Goal: Task Accomplishment & Management: Complete application form

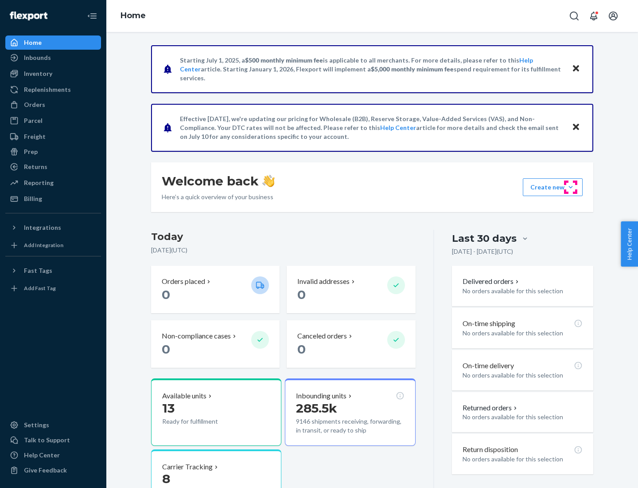
click at [571, 187] on button "Create new Create new inbound Create new order Create new product" at bounding box center [553, 187] width 60 height 18
click at [53, 58] on div "Inbounds" at bounding box center [53, 57] width 94 height 12
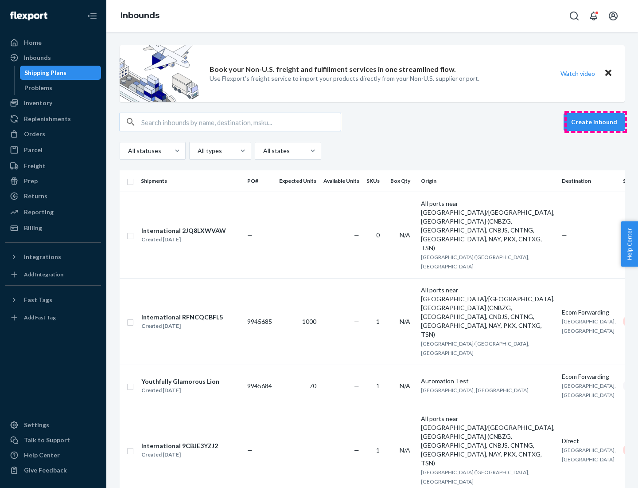
click at [596, 122] on button "Create inbound" at bounding box center [594, 122] width 61 height 18
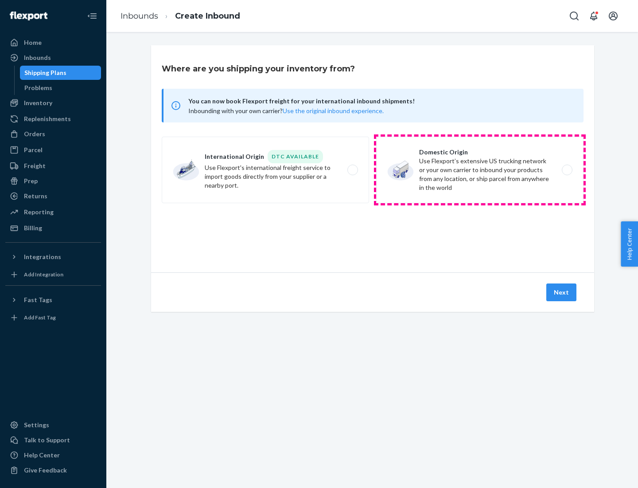
click at [480, 170] on label "Domestic Origin Use Flexport’s extensive US trucking network or your own carrie…" at bounding box center [479, 170] width 207 height 66
click at [567, 170] on input "Domestic Origin Use Flexport’s extensive US trucking network or your own carrie…" at bounding box center [570, 170] width 6 height 6
radio input "true"
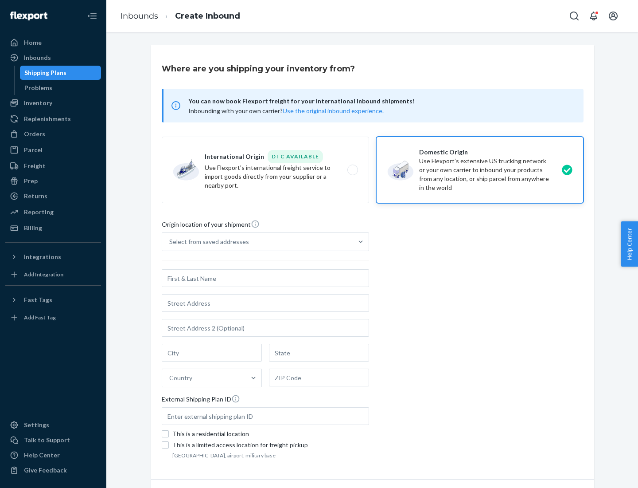
click at [207, 242] on div "Select from saved addresses" at bounding box center [209, 241] width 80 height 9
click at [170, 242] on input "Select from saved addresses" at bounding box center [169, 241] width 1 height 9
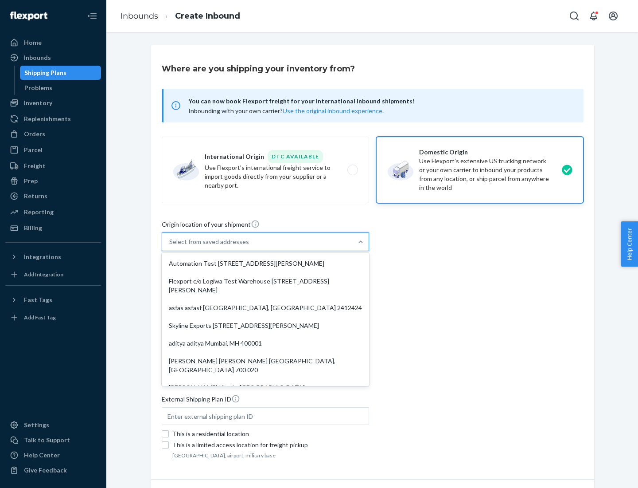
scroll to position [4, 0]
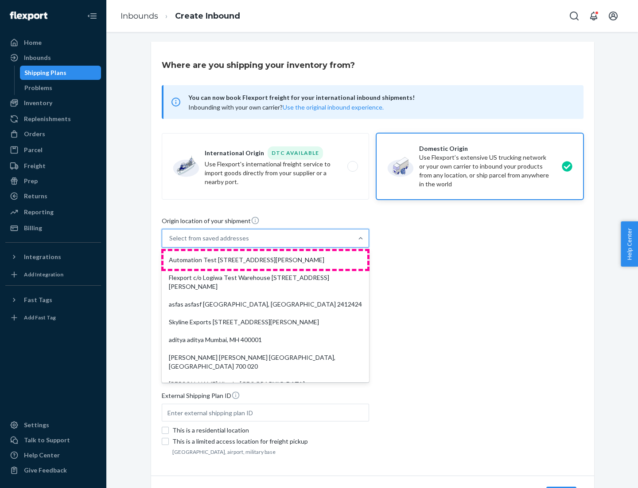
click at [266, 260] on div "Automation Test [STREET_ADDRESS][PERSON_NAME]" at bounding box center [266, 260] width 204 height 18
click at [170, 242] on input "option Automation Test [STREET_ADDRESS][PERSON_NAME]. 9 results available. Use …" at bounding box center [169, 238] width 1 height 9
type input "Automation Test"
type input "[STREET_ADDRESS][PERSON_NAME]"
type input "9th Floor"
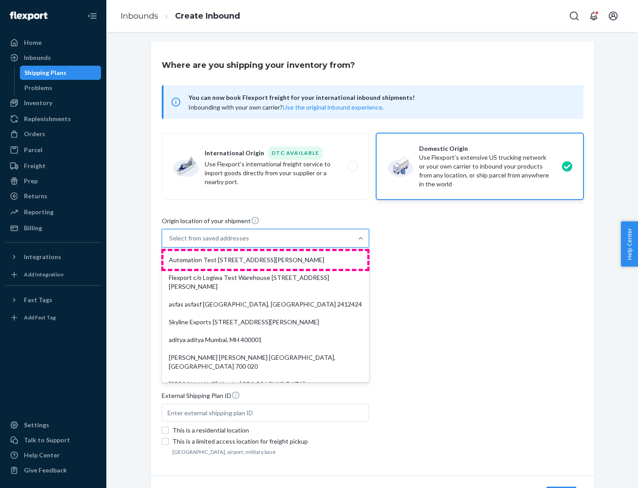
type input "[GEOGRAPHIC_DATA]"
type input "CA"
type input "94104"
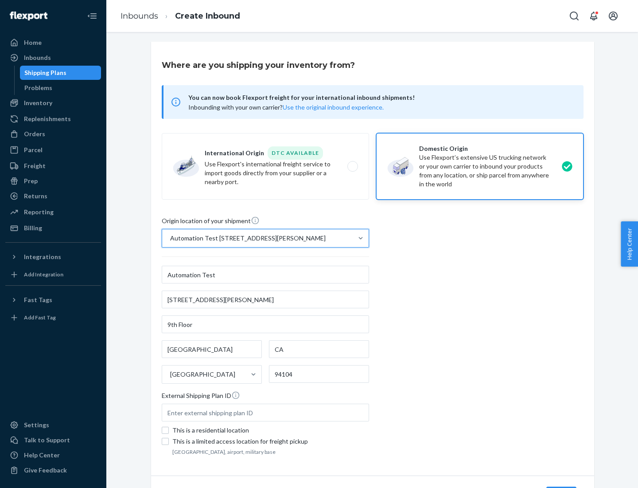
scroll to position [52, 0]
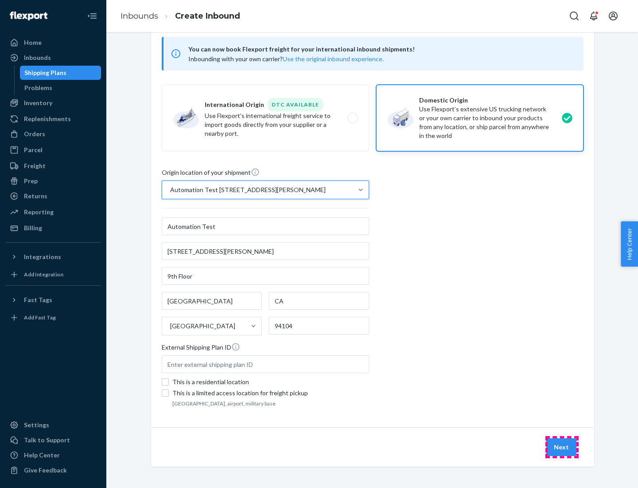
click at [562, 447] on button "Next" at bounding box center [562, 447] width 30 height 18
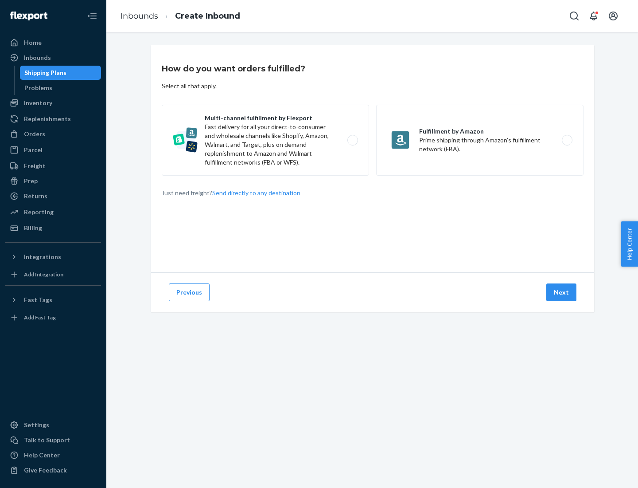
click at [266, 140] on label "Multi-channel fulfillment by Flexport Fast delivery for all your direct-to-cons…" at bounding box center [265, 140] width 207 height 71
click at [352, 140] on input "Multi-channel fulfillment by Flexport Fast delivery for all your direct-to-cons…" at bounding box center [355, 140] width 6 height 6
radio input "true"
click at [562, 292] on button "Next" at bounding box center [562, 292] width 30 height 18
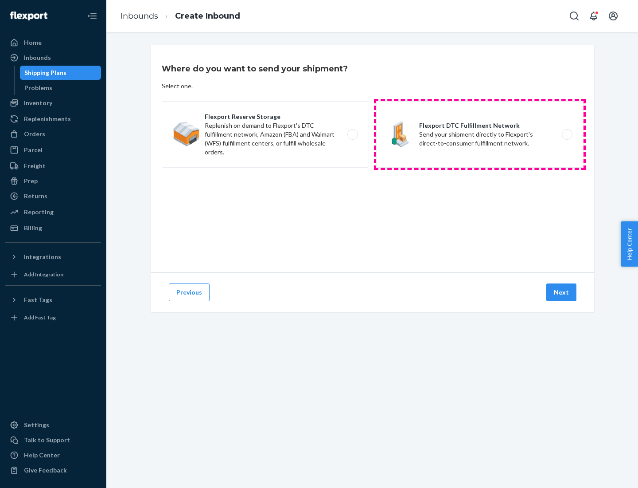
click at [480, 134] on label "Flexport DTC Fulfillment Network Send your shipment directly to Flexport's dire…" at bounding box center [479, 134] width 207 height 66
click at [567, 134] on input "Flexport DTC Fulfillment Network Send your shipment directly to Flexport's dire…" at bounding box center [570, 135] width 6 height 6
radio input "true"
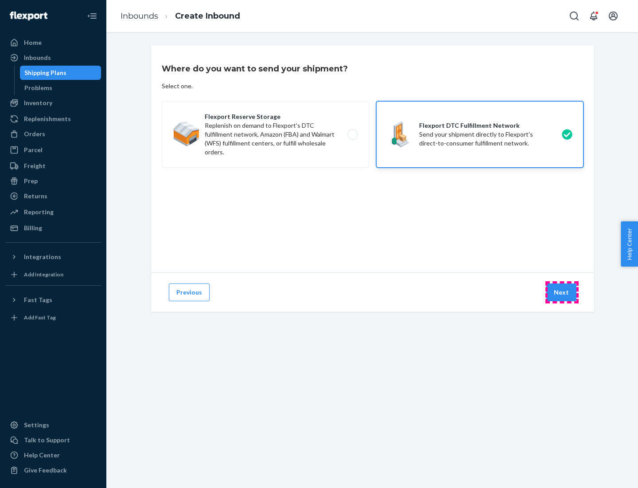
click at [562, 292] on button "Next" at bounding box center [562, 292] width 30 height 18
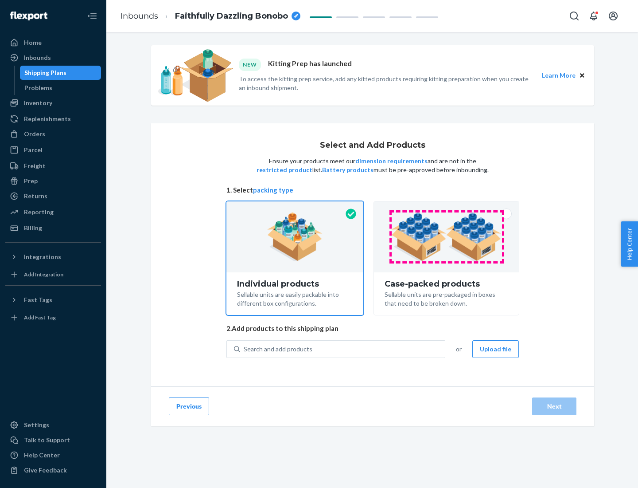
click at [447, 237] on img at bounding box center [446, 236] width 110 height 49
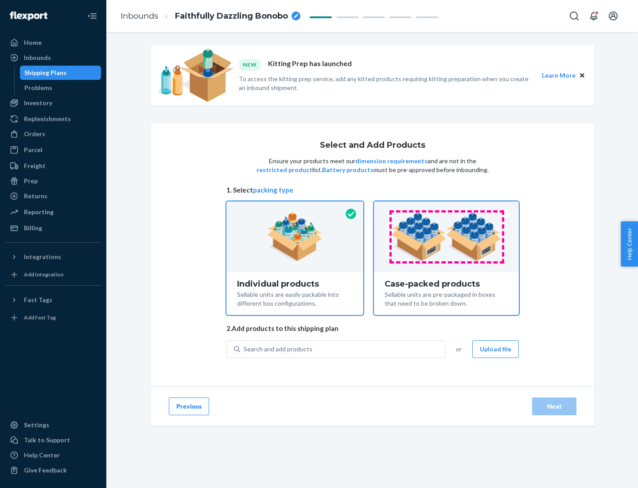
click at [447, 207] on input "Case-packed products Sellable units are pre-packaged in boxes that need to be b…" at bounding box center [447, 204] width 6 height 6
radio input "true"
radio input "false"
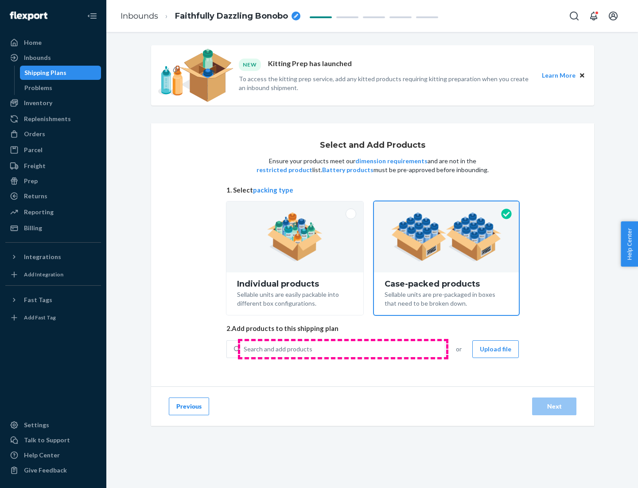
click at [343, 348] on div "Search and add products" at bounding box center [342, 349] width 205 height 16
click at [245, 348] on input "Search and add products" at bounding box center [244, 348] width 1 height 9
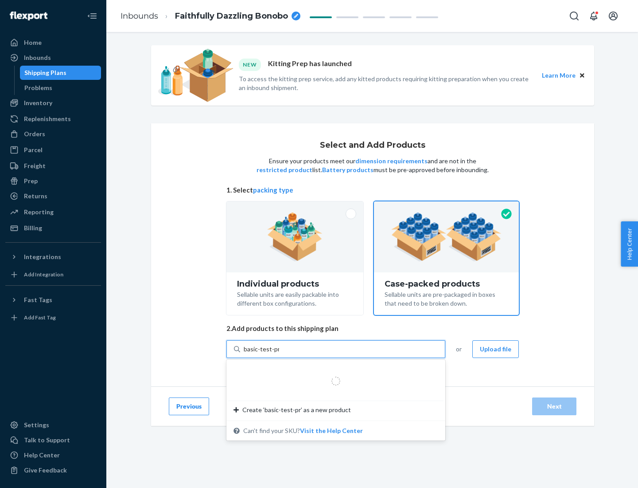
type input "basic-test-product-1"
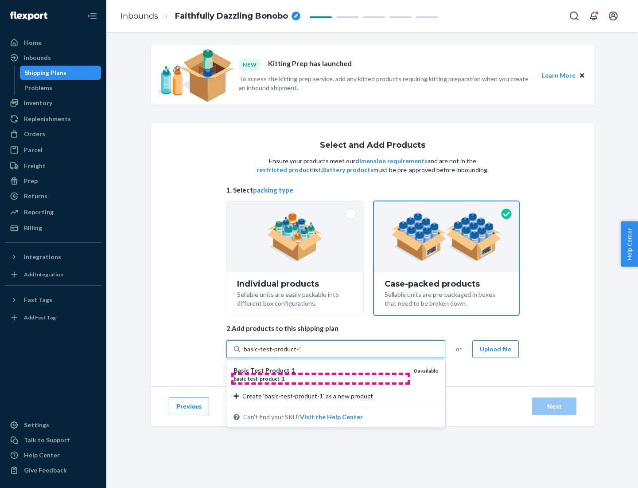
click at [320, 378] on div "basic - test - product - 1" at bounding box center [320, 379] width 173 height 8
click at [301, 353] on input "basic-test-product-1" at bounding box center [272, 348] width 57 height 9
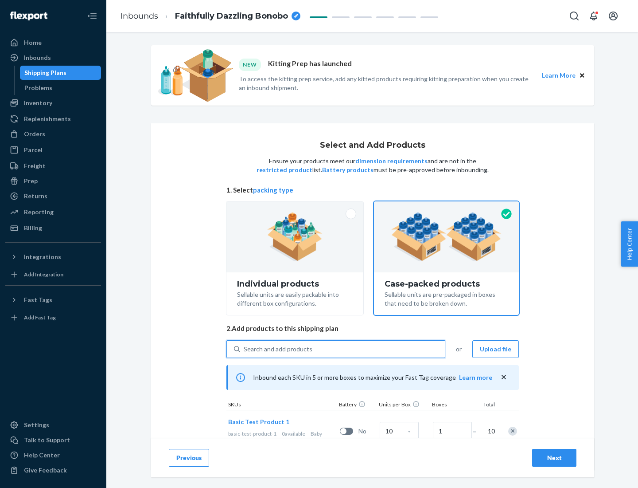
scroll to position [32, 0]
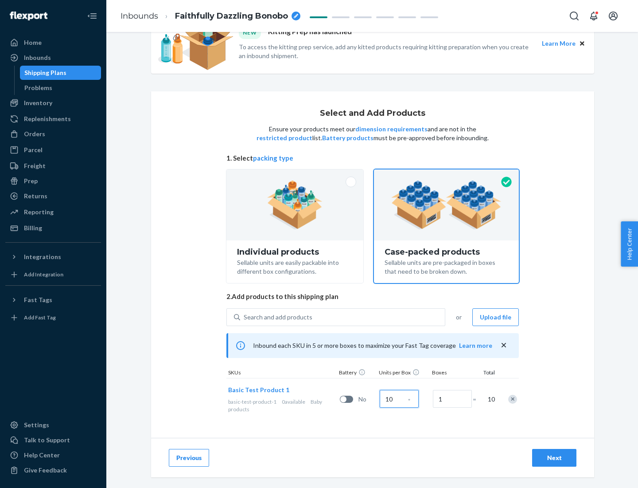
type input "10"
type input "7"
click at [555, 457] on div "Next" at bounding box center [554, 457] width 29 height 9
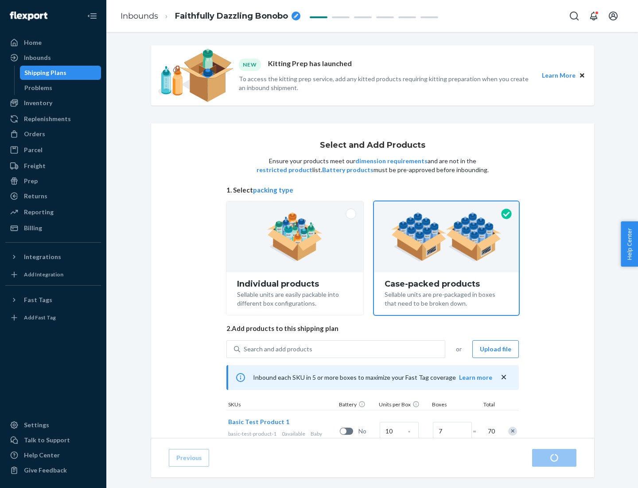
radio input "true"
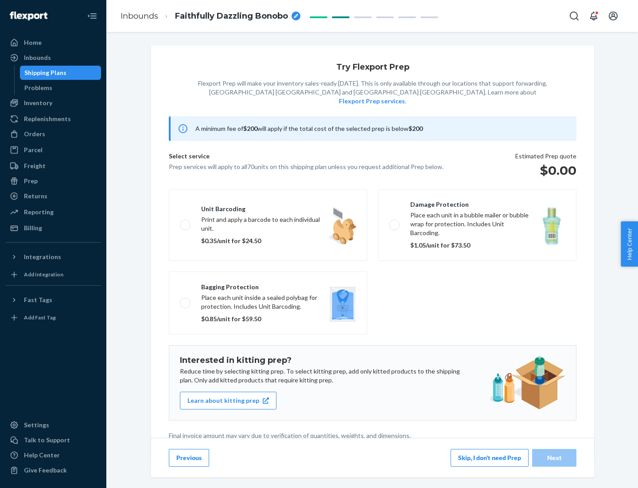
scroll to position [2, 0]
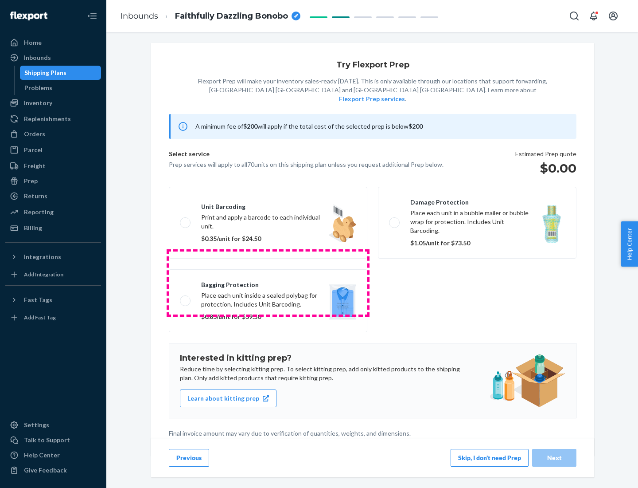
click at [268, 282] on label "Bagging protection Place each unit inside a sealed polybag for protection. Incl…" at bounding box center [268, 300] width 199 height 63
click at [186, 297] on input "Bagging protection Place each unit inside a sealed polybag for protection. Incl…" at bounding box center [183, 300] width 6 height 6
checkbox input "true"
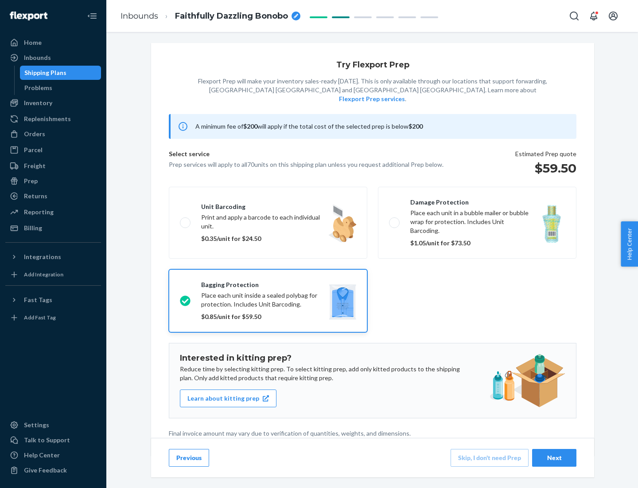
click at [555, 457] on div "Next" at bounding box center [554, 457] width 29 height 9
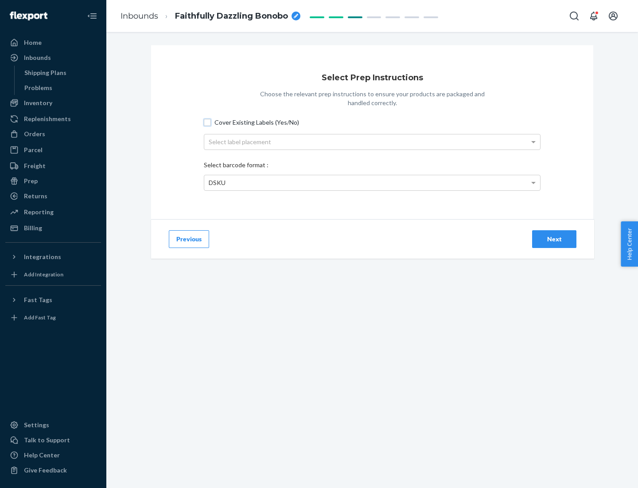
click at [207, 122] on input "Cover Existing Labels (Yes/No)" at bounding box center [207, 122] width 7 height 7
checkbox input "true"
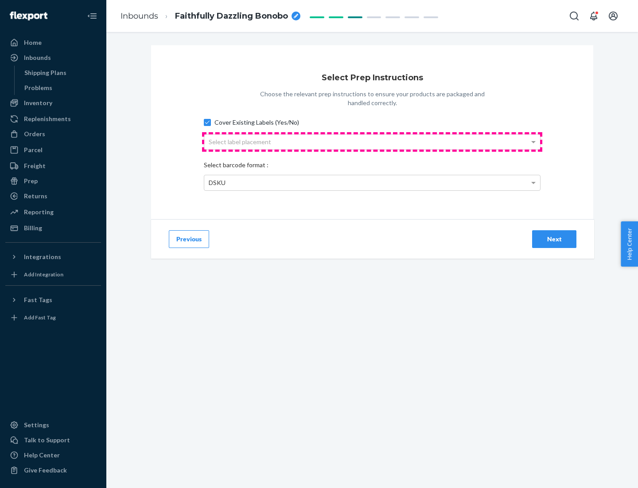
click at [372, 141] on div "Select label placement" at bounding box center [372, 141] width 336 height 15
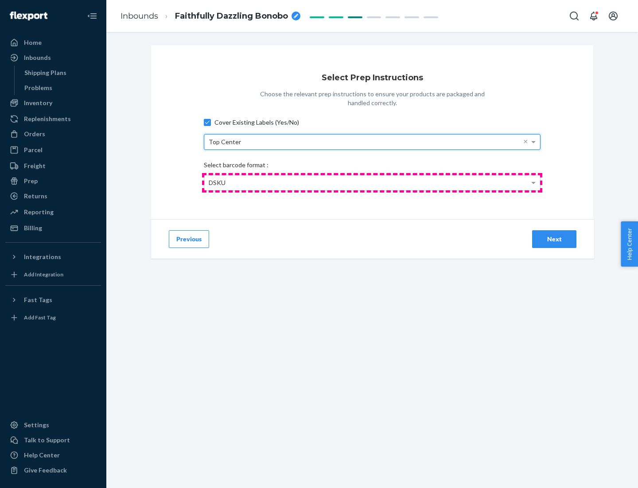
click at [372, 182] on div "DSKU" at bounding box center [372, 182] width 336 height 15
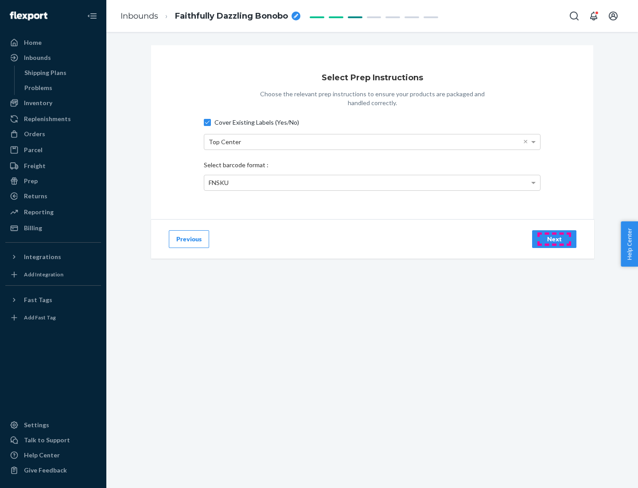
click at [555, 238] on div "Next" at bounding box center [554, 238] width 29 height 9
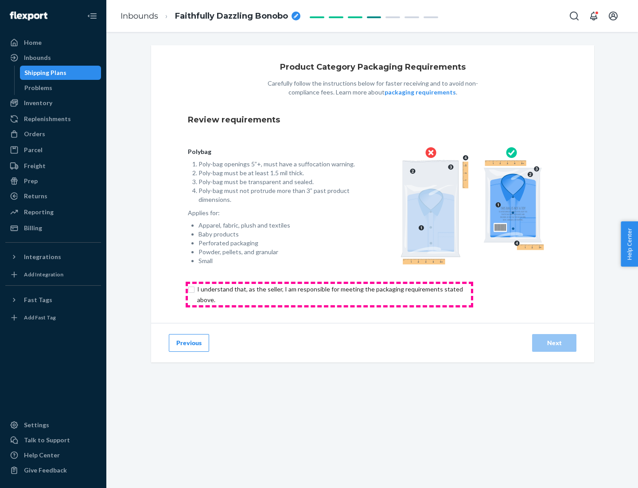
click at [329, 294] on input "checkbox" at bounding box center [335, 294] width 295 height 21
checkbox input "true"
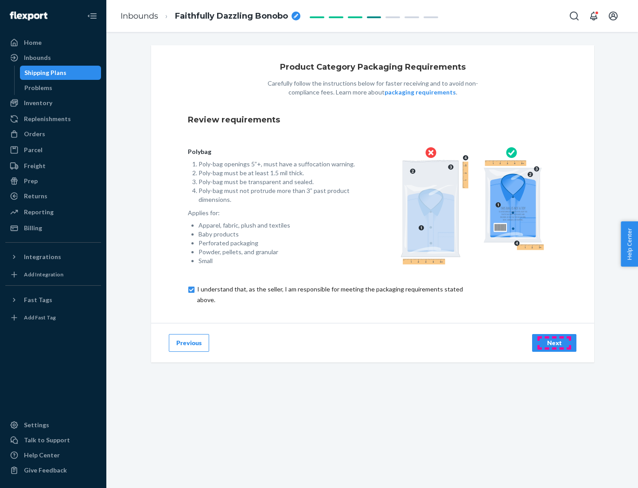
click at [555, 342] on div "Next" at bounding box center [554, 342] width 29 height 9
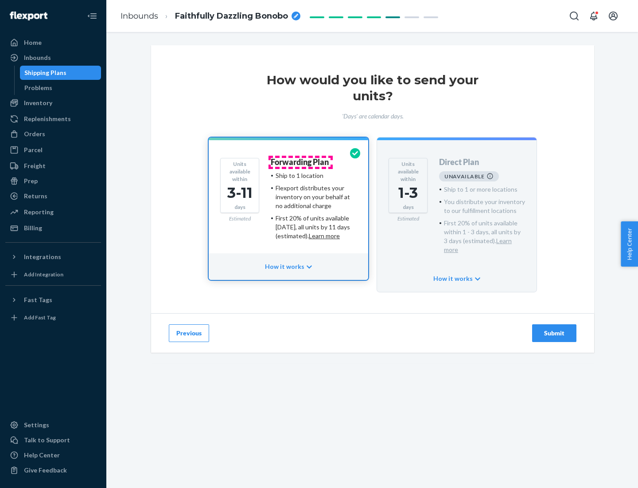
click at [301, 162] on h4 "Forwarding Plan" at bounding box center [300, 162] width 58 height 9
click at [555, 328] on div "Submit" at bounding box center [554, 332] width 29 height 9
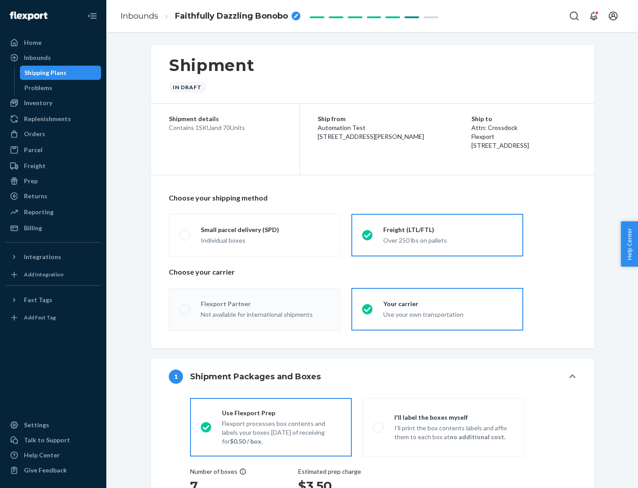
radio input "true"
radio input "false"
radio input "true"
radio input "false"
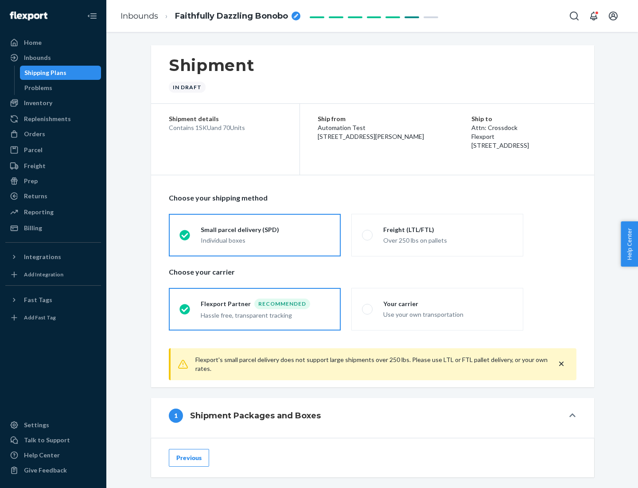
click at [438, 234] on div "Over 250 lbs on pallets" at bounding box center [447, 239] width 129 height 11
click at [368, 234] on input "Freight (LTL/FTL) Over 250 lbs on pallets" at bounding box center [365, 235] width 6 height 6
radio input "true"
radio input "false"
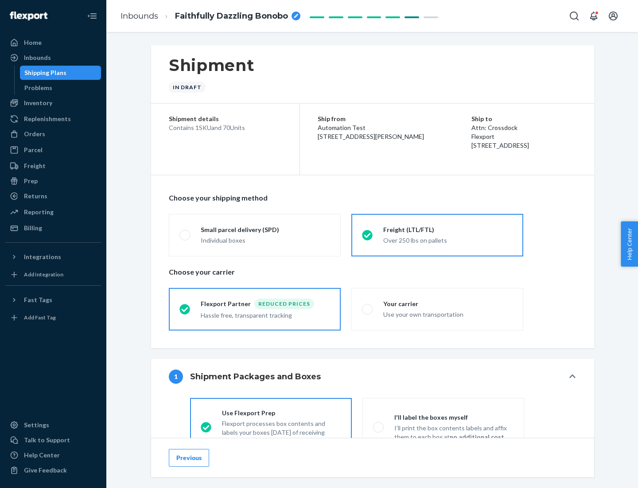
scroll to position [49, 0]
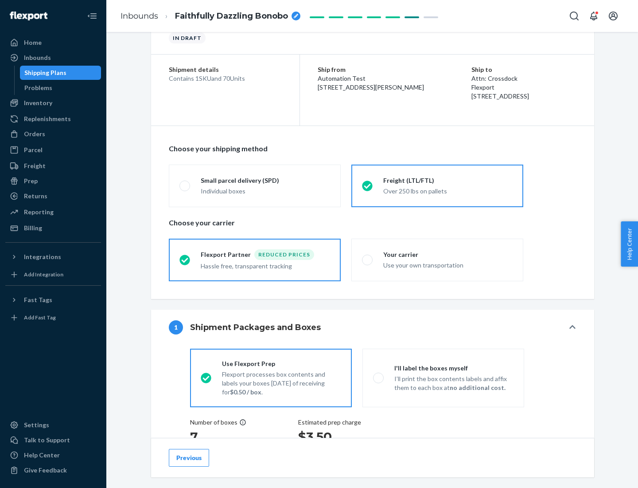
click at [255, 260] on div "Hassle free, transparent tracking" at bounding box center [265, 265] width 129 height 11
click at [185, 259] on input "Flexport Partner Reduced prices Hassle free, transparent tracking" at bounding box center [183, 260] width 6 height 6
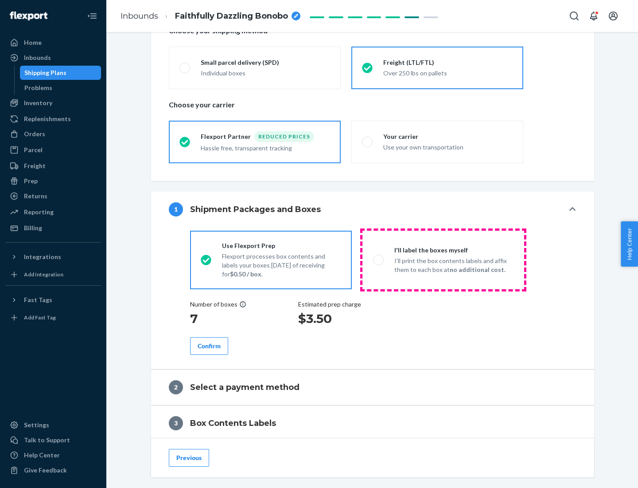
click at [443, 259] on p "I’ll print the box contents labels and affix them to each box at no additional …" at bounding box center [454, 265] width 119 height 18
click at [379, 259] on input "I'll label the boxes myself I’ll print the box contents labels and affix them t…" at bounding box center [376, 260] width 6 height 6
radio input "true"
radio input "false"
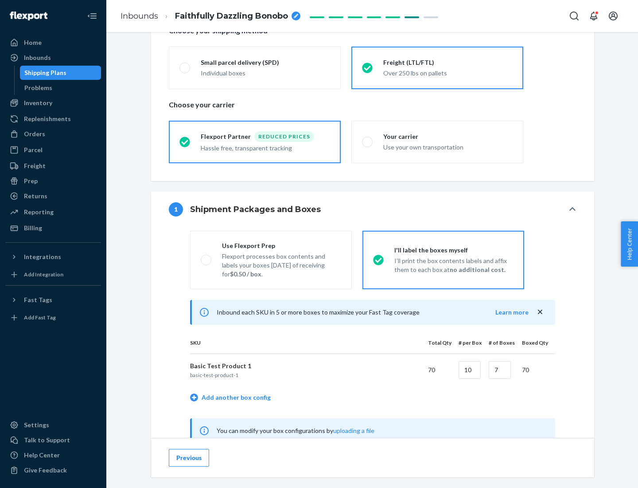
scroll to position [277, 0]
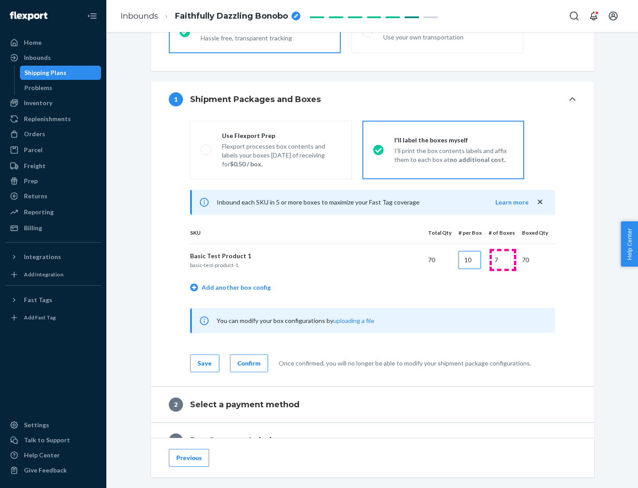
type input "10"
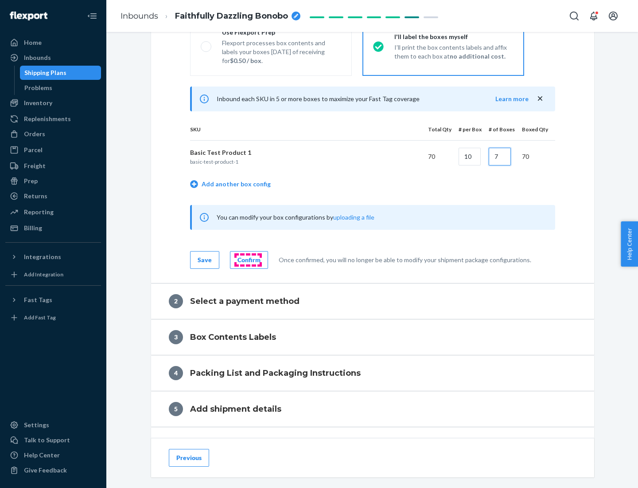
type input "7"
click at [248, 259] on div "Confirm" at bounding box center [249, 259] width 23 height 9
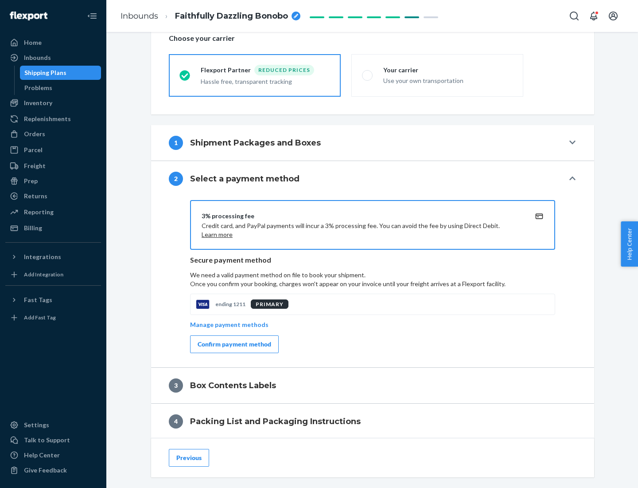
scroll to position [318, 0]
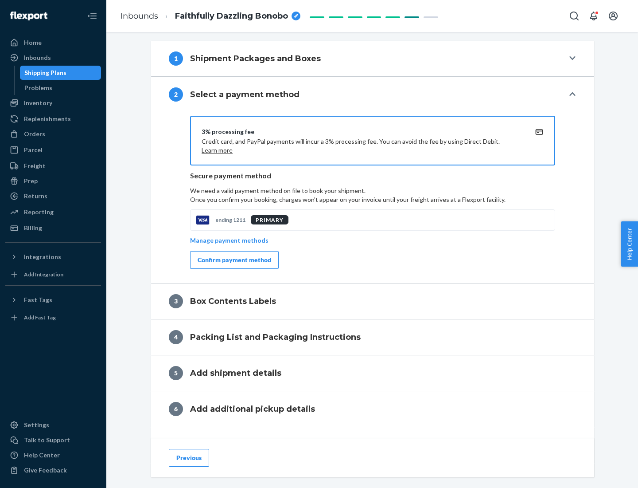
click at [234, 260] on div "Confirm payment method" at bounding box center [235, 259] width 74 height 9
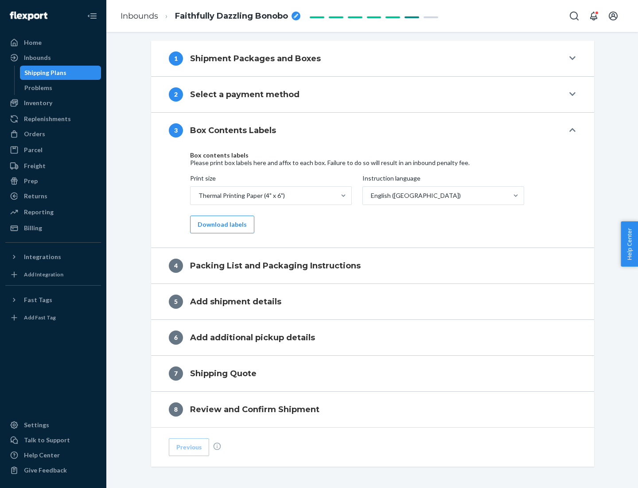
scroll to position [282, 0]
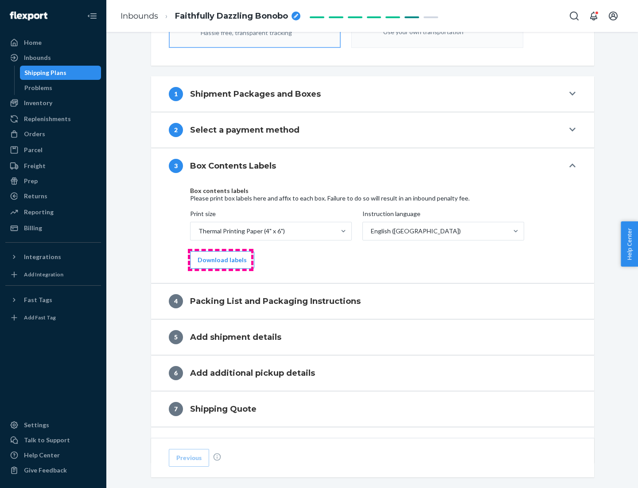
click at [220, 260] on button "Download labels" at bounding box center [222, 260] width 64 height 18
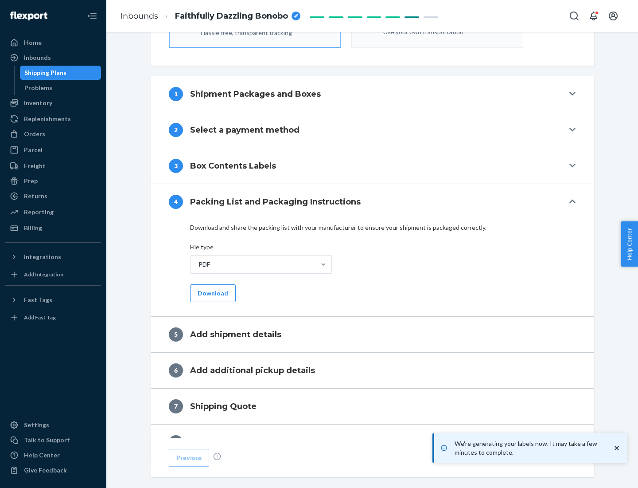
scroll to position [316, 0]
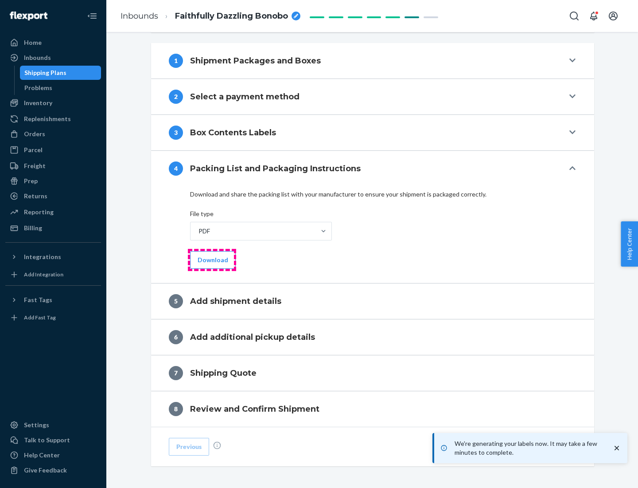
click at [212, 259] on button "Download" at bounding box center [213, 260] width 46 height 18
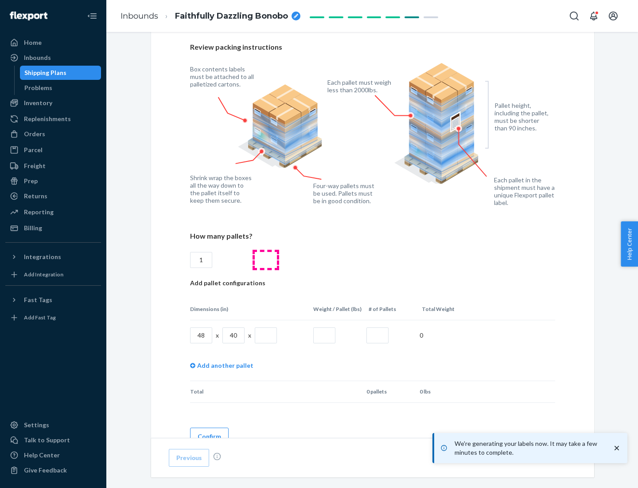
scroll to position [644, 0]
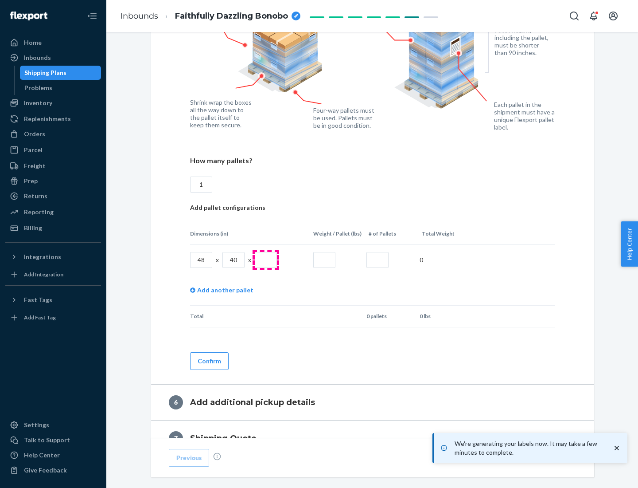
type input "1"
type input "40"
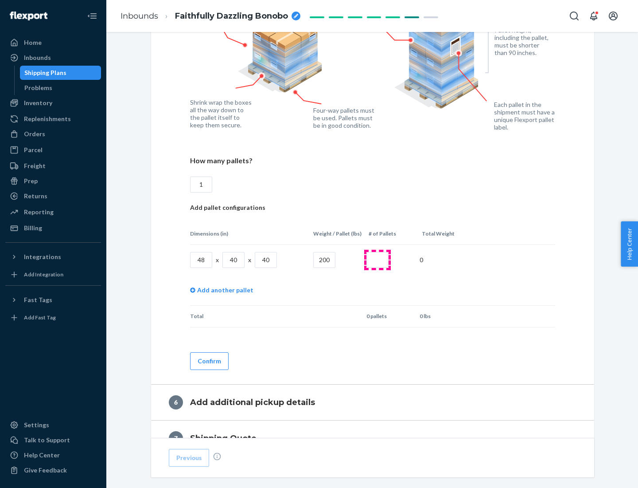
type input "200"
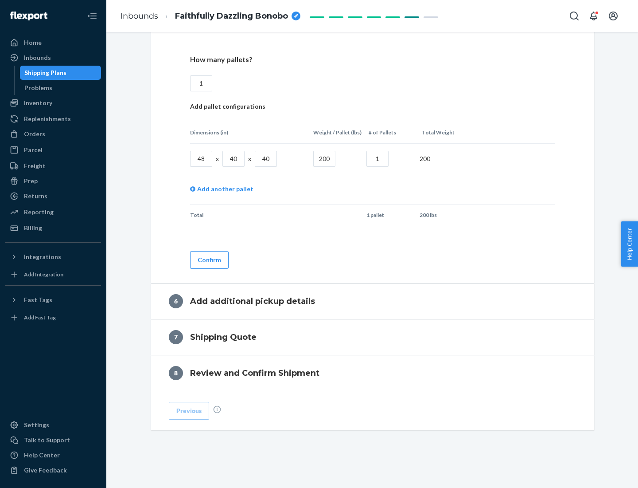
type input "1"
click at [209, 259] on button "Confirm" at bounding box center [209, 260] width 39 height 18
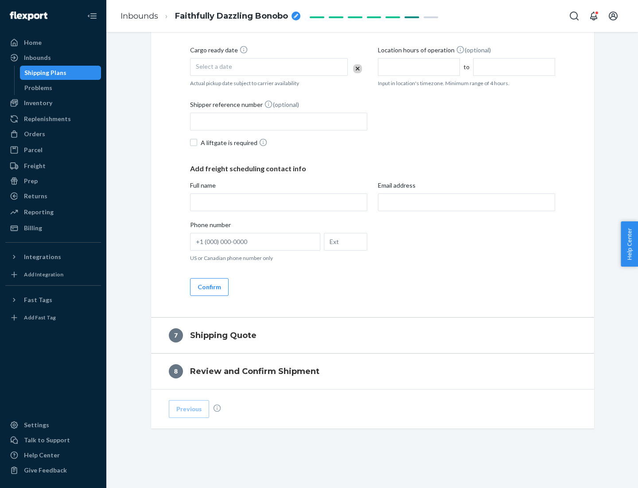
scroll to position [339, 0]
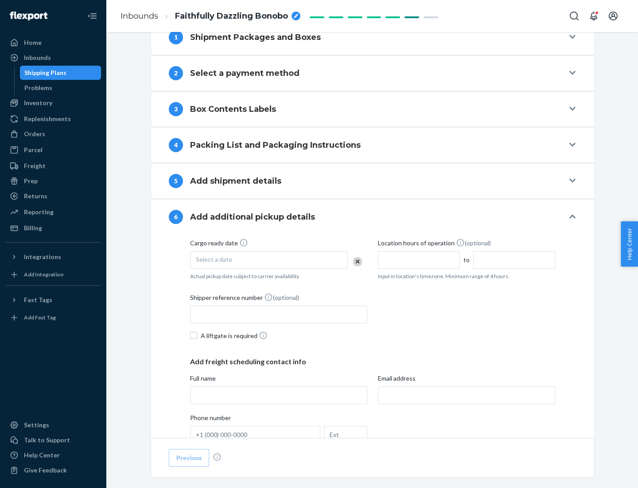
click at [269, 259] on div "Select a date" at bounding box center [269, 260] width 158 height 18
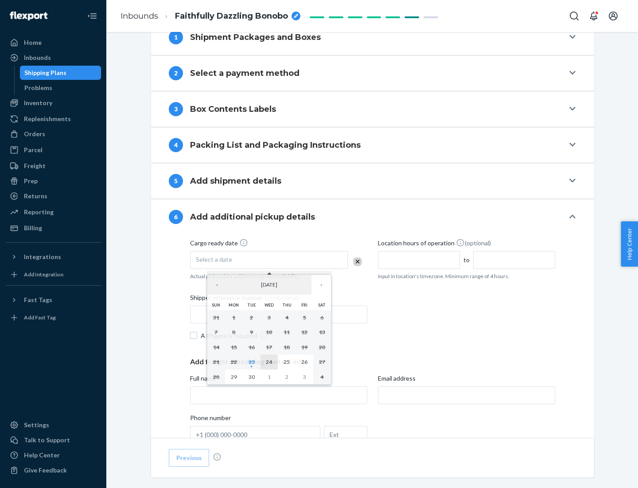
click at [269, 361] on abbr "24" at bounding box center [269, 361] width 6 height 7
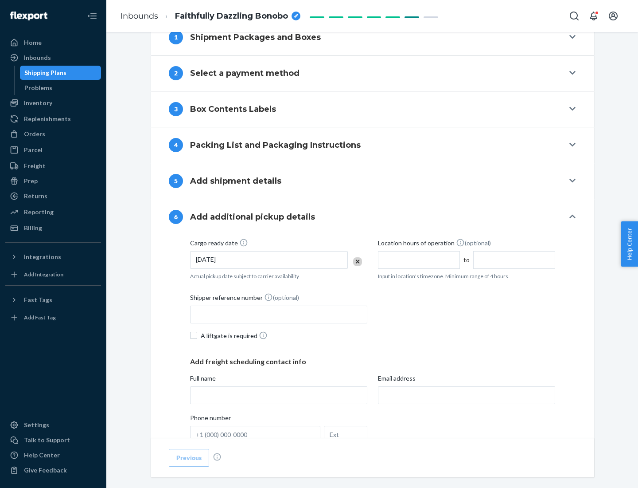
scroll to position [474, 0]
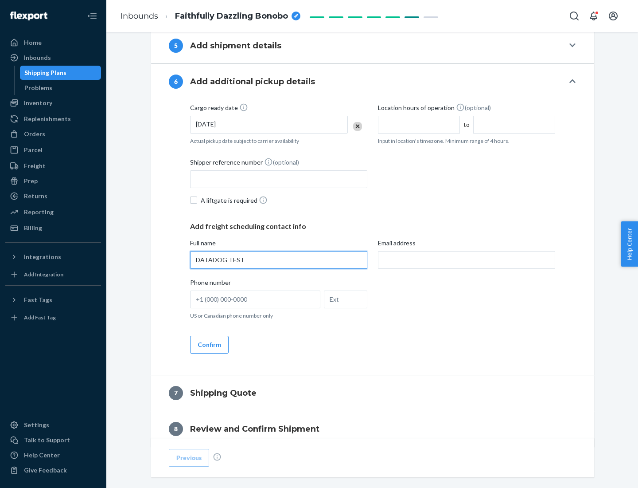
type input "DATADOG TEST"
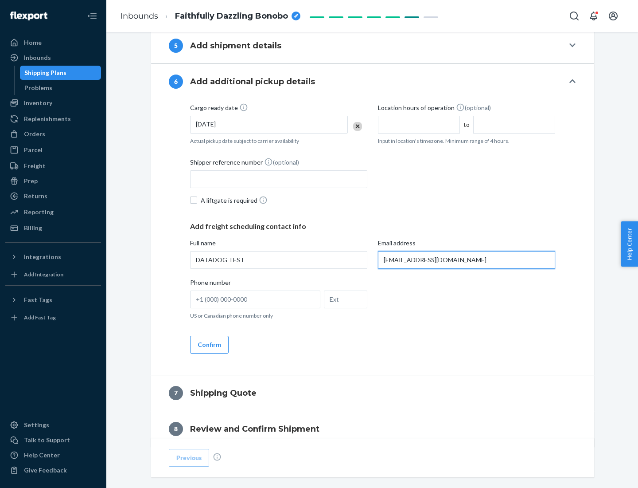
scroll to position [514, 0]
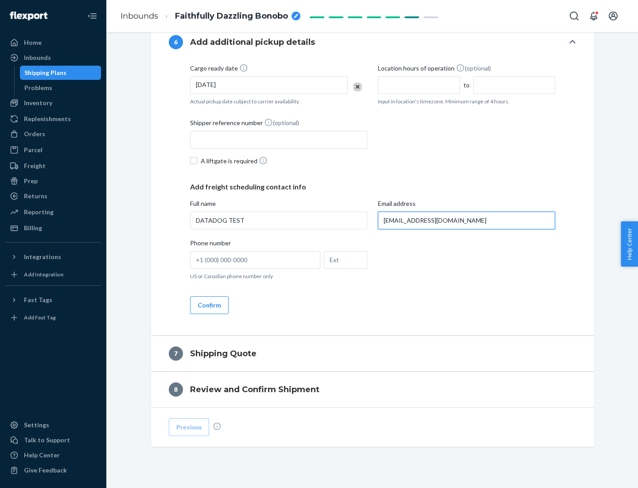
type input "[EMAIL_ADDRESS][DOMAIN_NAME]"
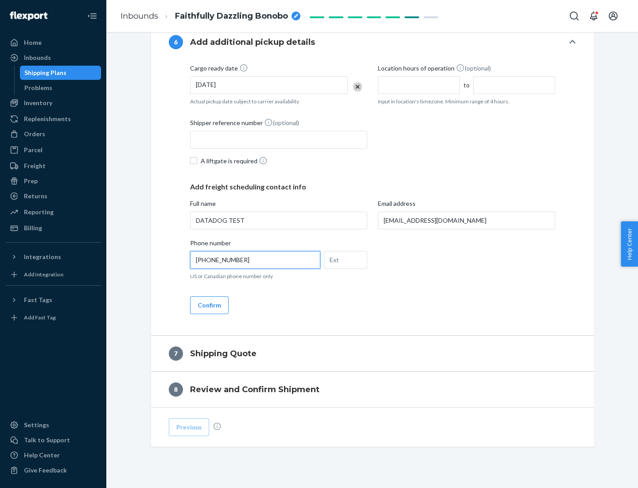
scroll to position [532, 0]
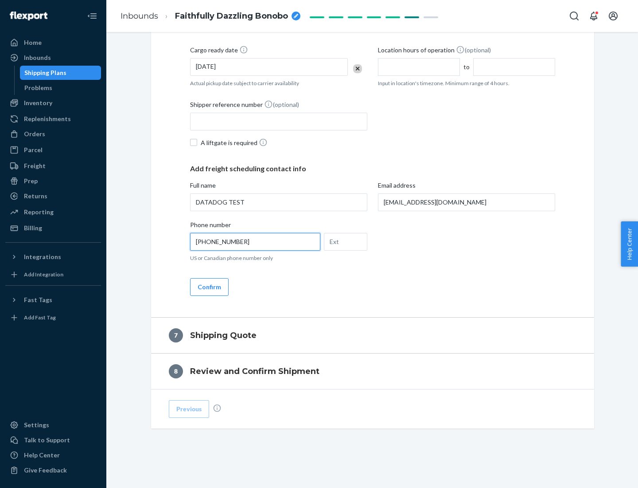
type input "[PHONE_NUMBER]"
click at [209, 286] on button "Confirm" at bounding box center [209, 287] width 39 height 18
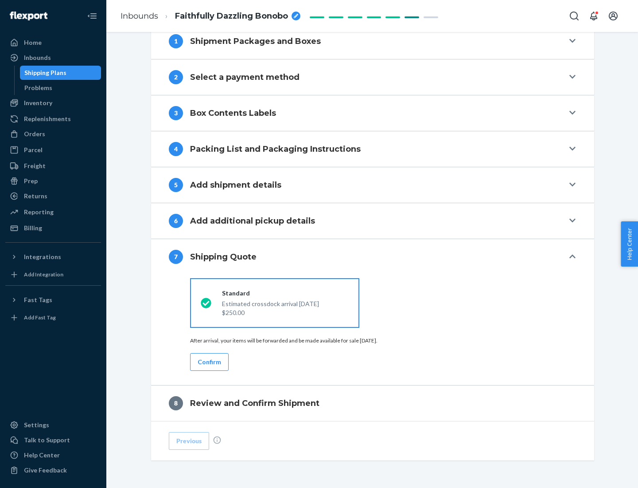
scroll to position [367, 0]
